Goal: Task Accomplishment & Management: Manage account settings

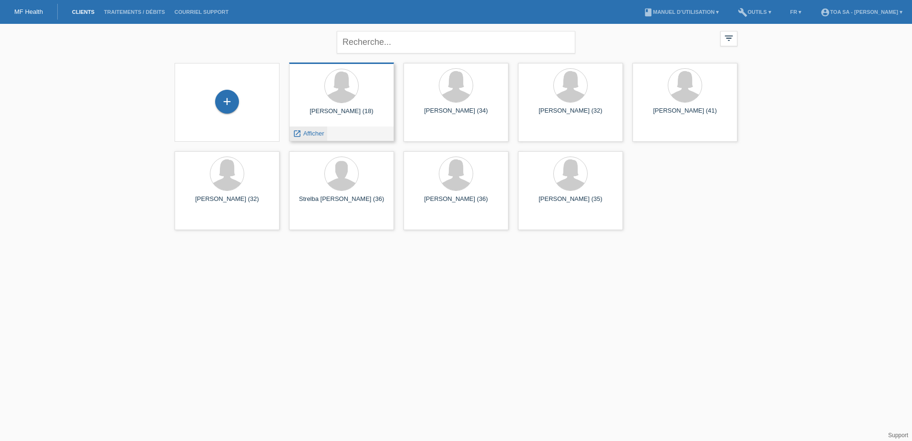
click at [311, 134] on span "Afficher" at bounding box center [313, 133] width 21 height 7
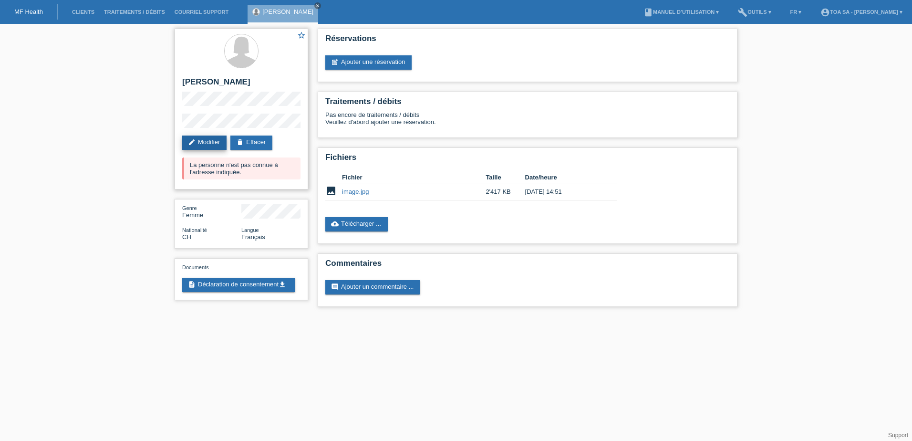
click at [210, 143] on link "edit Modifier" at bounding box center [204, 142] width 44 height 14
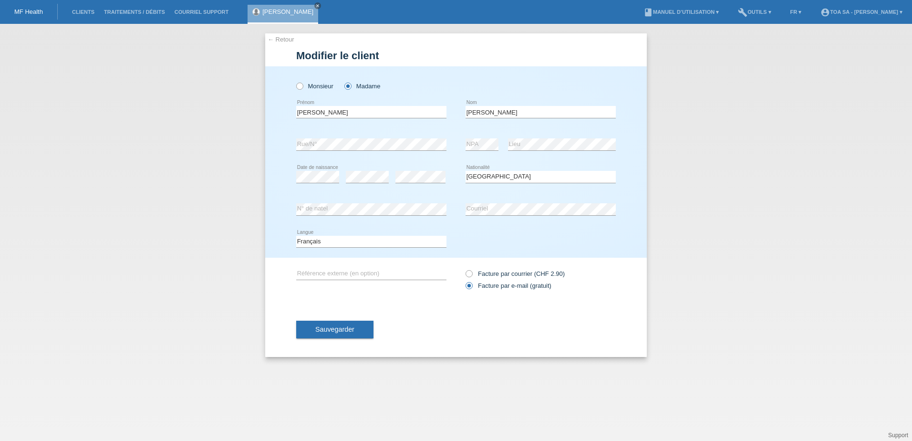
select select "CH"
click at [329, 327] on span "Sauvegarder" at bounding box center [334, 329] width 39 height 8
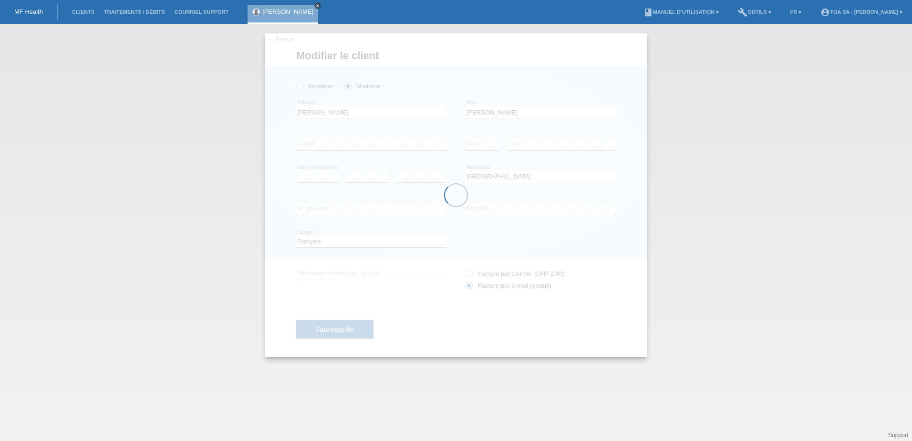
click at [315, 4] on icon "close" at bounding box center [317, 5] width 5 height 5
